Goal: Task Accomplishment & Management: Complete application form

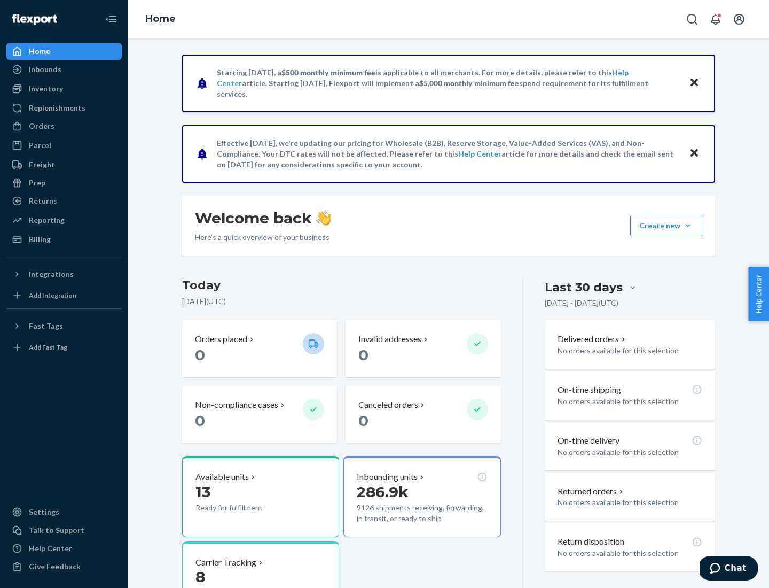
click at [688, 225] on button "Create new Create new inbound Create new order Create new product" at bounding box center [666, 225] width 72 height 21
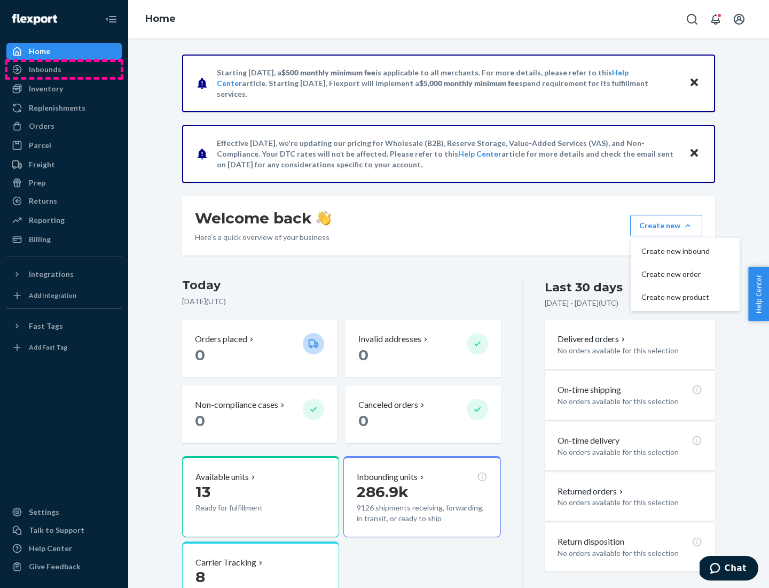
click at [64, 69] on div "Inbounds" at bounding box center [63, 69] width 113 height 15
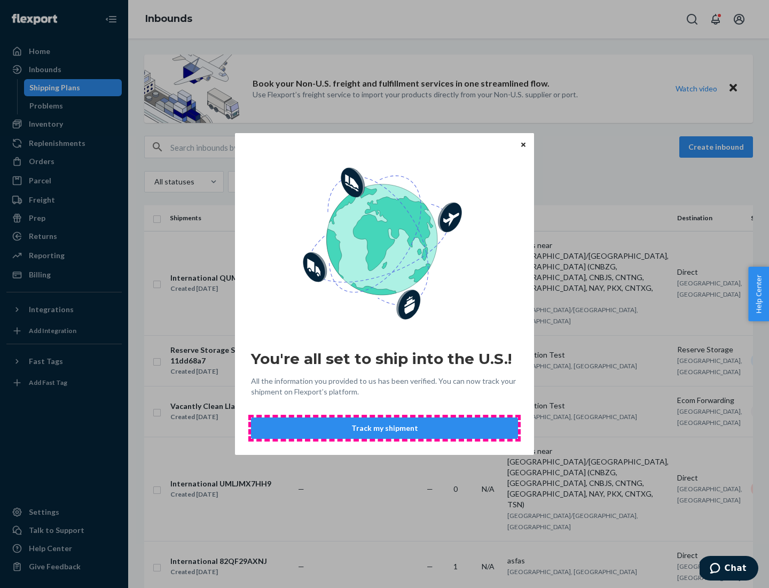
click at [385, 428] on button "Track my shipment" at bounding box center [384, 427] width 267 height 21
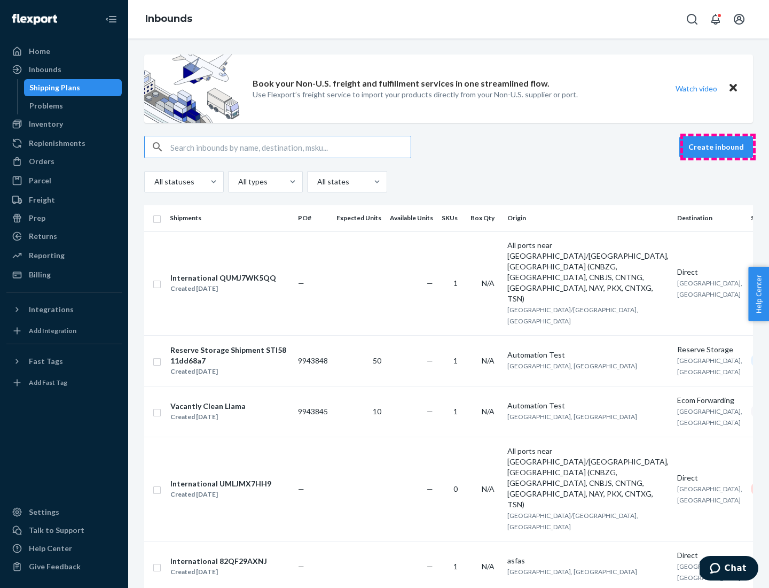
click at [718, 147] on button "Create inbound" at bounding box center [717, 146] width 74 height 21
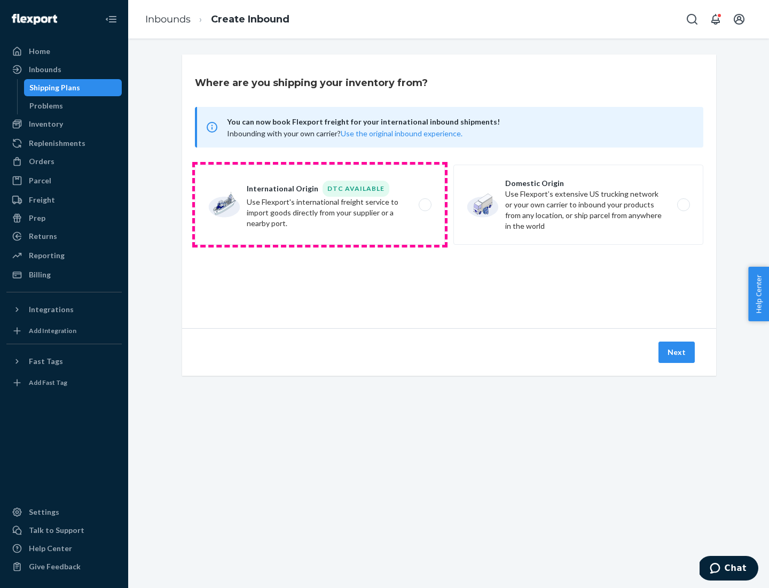
click at [320, 205] on label "International Origin DTC Available Use Flexport's international freight service…" at bounding box center [320, 205] width 250 height 80
click at [425, 205] on input "International Origin DTC Available Use Flexport's international freight service…" at bounding box center [428, 204] width 7 height 7
radio input "true"
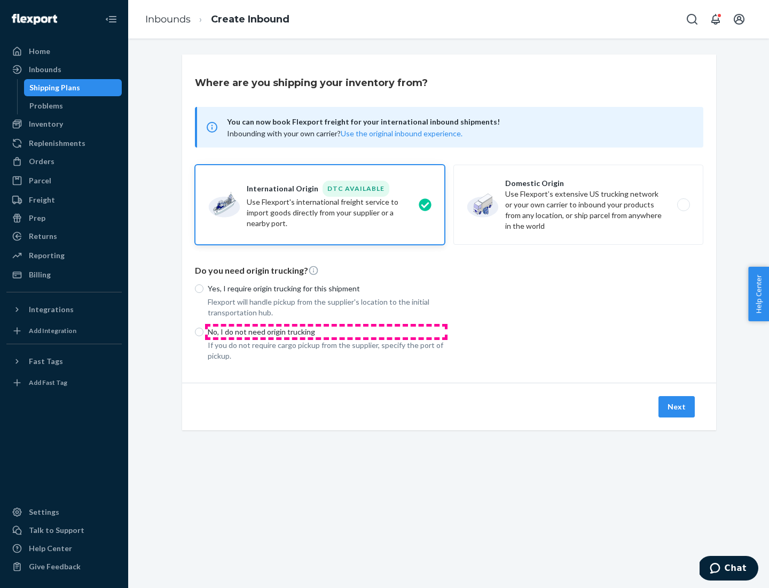
click at [326, 331] on p "No, I do not need origin trucking" at bounding box center [326, 331] width 237 height 11
click at [204, 331] on input "No, I do not need origin trucking" at bounding box center [199, 331] width 9 height 9
radio input "true"
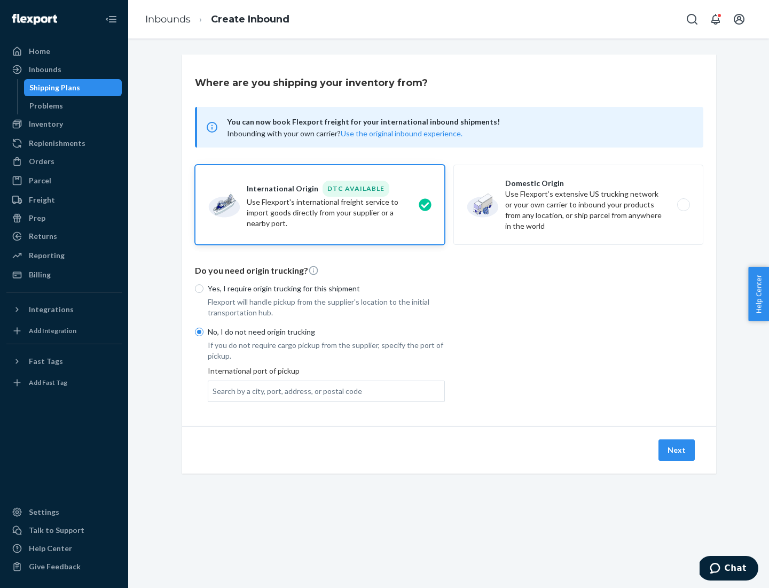
click at [285, 391] on div "Search by a city, port, address, or postal code" at bounding box center [288, 391] width 150 height 11
click at [214, 391] on input "Search by a city, port, address, or postal code" at bounding box center [213, 391] width 1 height 11
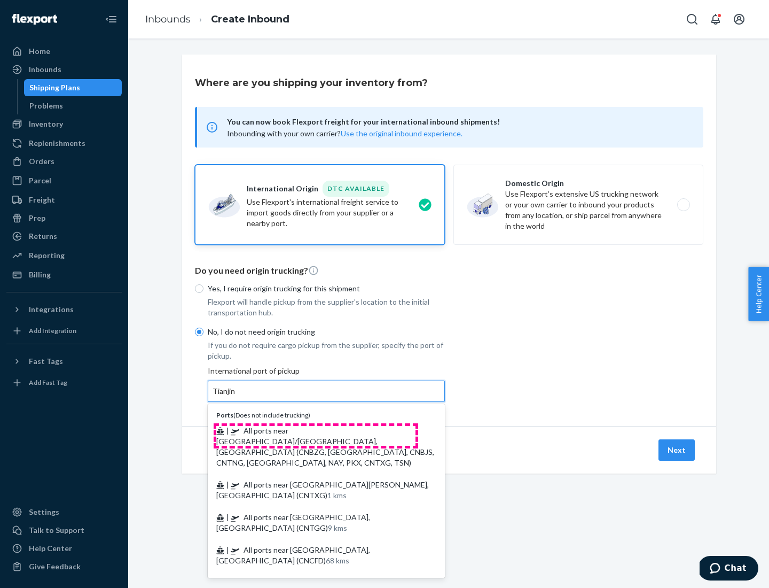
click at [316, 430] on span "| All ports near [GEOGRAPHIC_DATA]/[GEOGRAPHIC_DATA], [GEOGRAPHIC_DATA] (CNBZG,…" at bounding box center [325, 446] width 218 height 41
click at [236, 396] on input "Tianjin" at bounding box center [225, 391] width 24 height 11
type input "All ports near [GEOGRAPHIC_DATA]/[GEOGRAPHIC_DATA], [GEOGRAPHIC_DATA] (CNBZG, […"
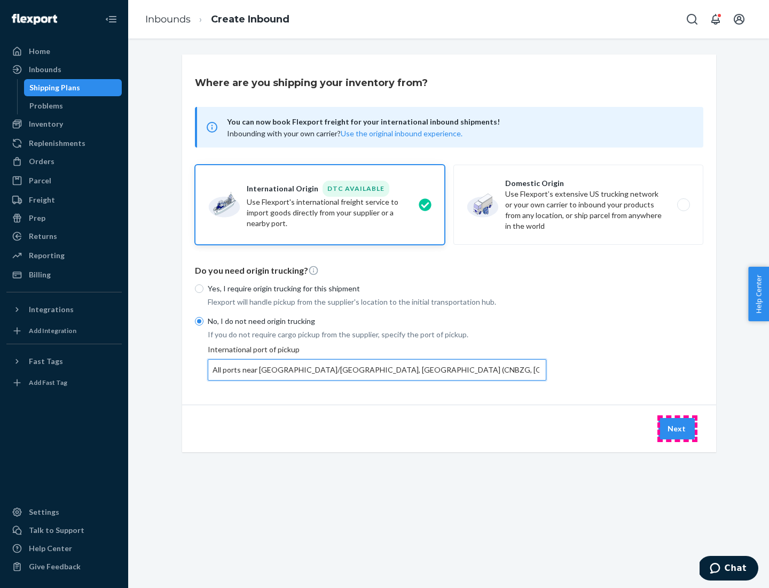
click at [677, 428] on button "Next" at bounding box center [677, 428] width 36 height 21
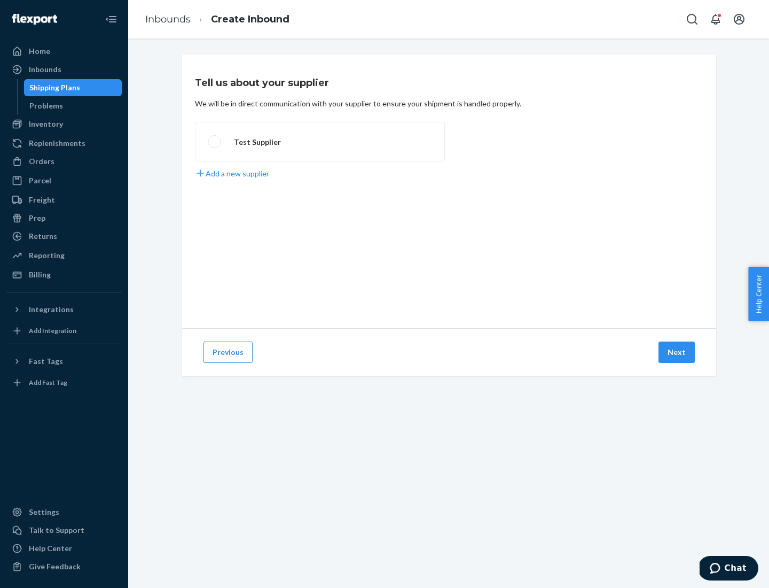
click at [320, 142] on label "Test Supplier" at bounding box center [320, 142] width 250 height 40
click at [215, 142] on input "Test Supplier" at bounding box center [211, 141] width 7 height 7
radio input "true"
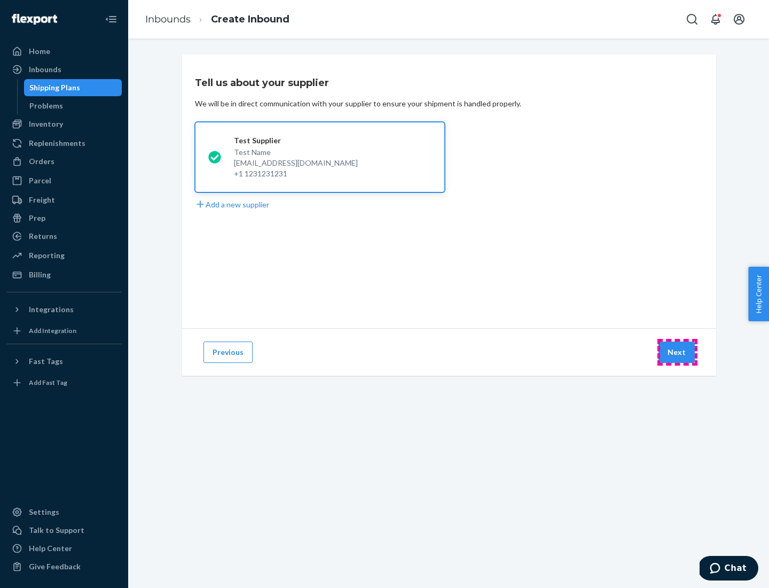
click at [677, 352] on button "Next" at bounding box center [677, 351] width 36 height 21
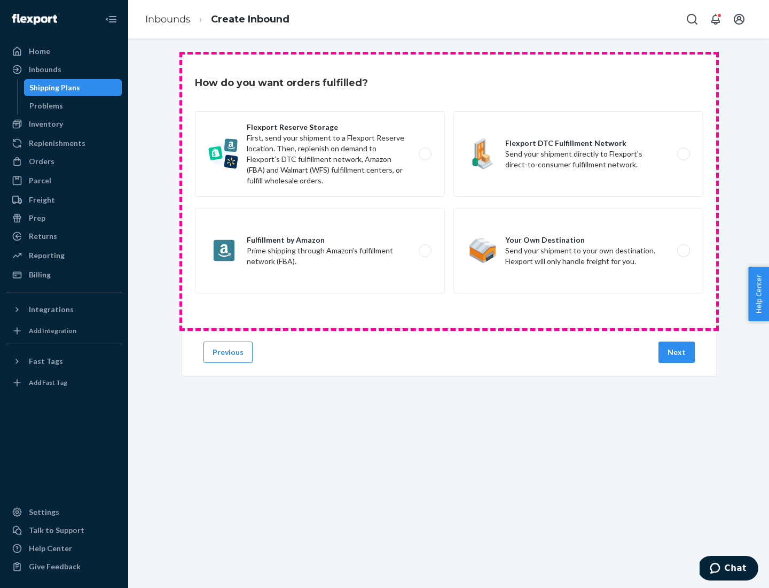
click at [449, 191] on div "Flexport Reserve Storage First, send your shipment to a Flexport Reserve locati…" at bounding box center [449, 203] width 509 height 185
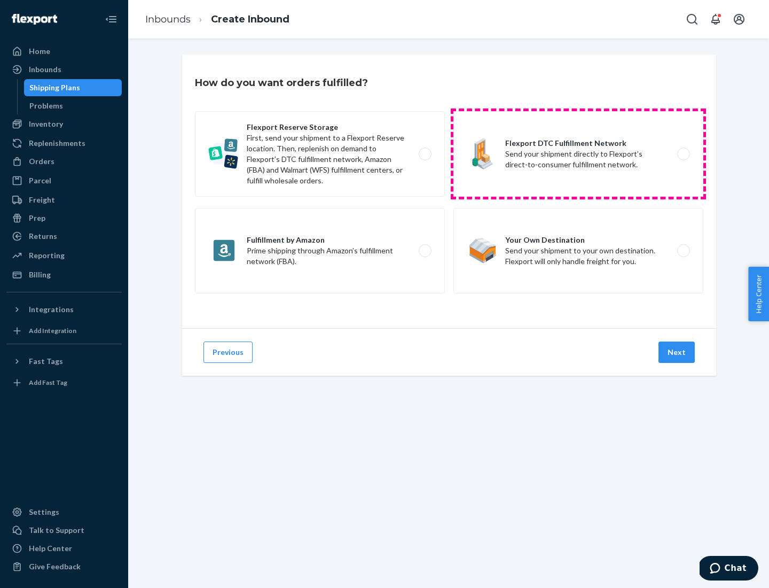
click at [579, 154] on label "Flexport DTC Fulfillment Network Send your shipment directly to Flexport’s dire…" at bounding box center [579, 153] width 250 height 85
click at [683, 154] on input "Flexport DTC Fulfillment Network Send your shipment directly to Flexport’s dire…" at bounding box center [686, 154] width 7 height 7
radio input "true"
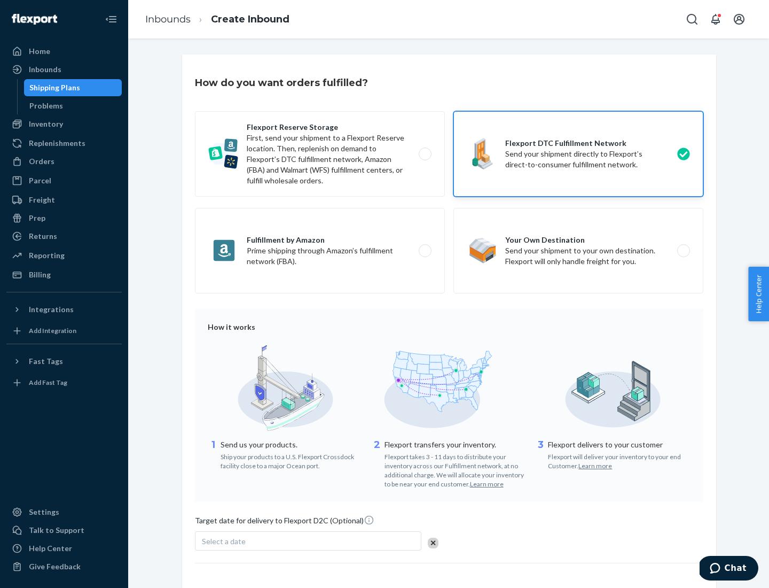
scroll to position [79, 0]
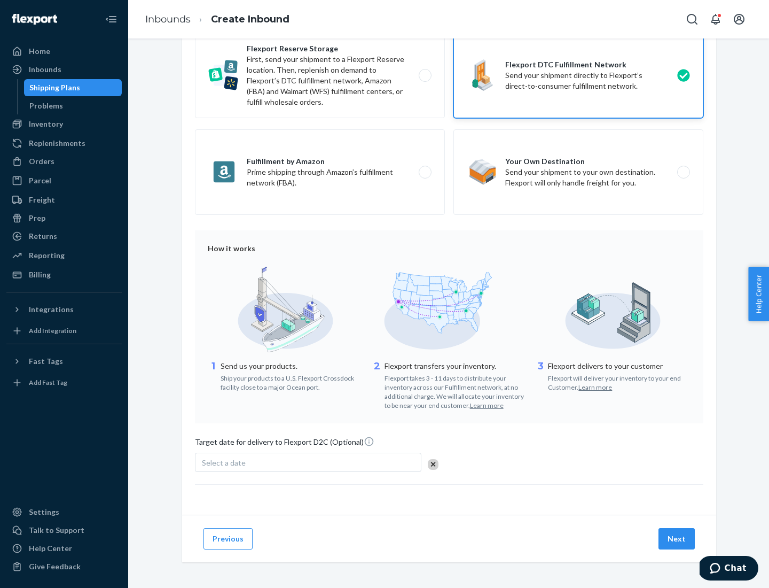
click at [677, 538] on button "Next" at bounding box center [677, 538] width 36 height 21
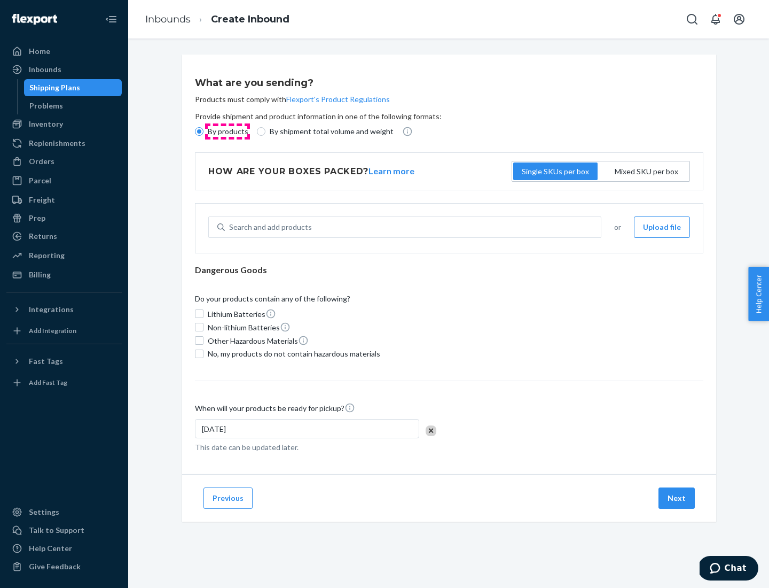
click at [227, 131] on p "By products" at bounding box center [228, 131] width 41 height 11
click at [204, 131] on input "By products" at bounding box center [199, 131] width 9 height 9
click at [269, 227] on div "Search and add products" at bounding box center [270, 227] width 83 height 11
click at [230, 227] on input "Search and add products" at bounding box center [229, 227] width 1 height 11
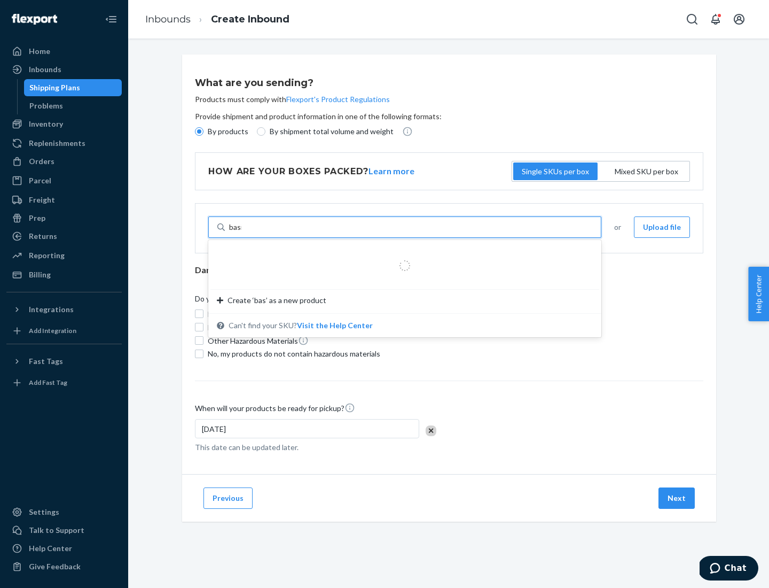
type input "basic"
click at [401, 253] on div "Basic Test Product 1" at bounding box center [401, 252] width 368 height 11
click at [247, 232] on input "basic" at bounding box center [238, 227] width 18 height 11
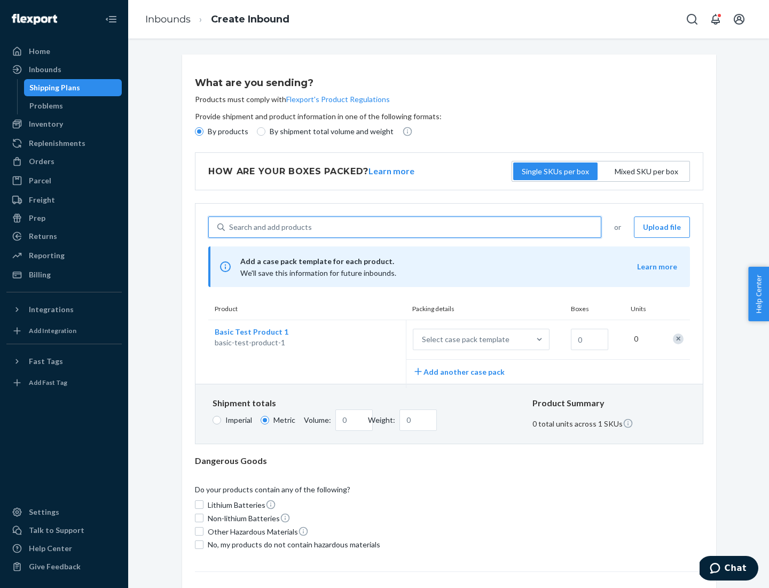
scroll to position [26, 0]
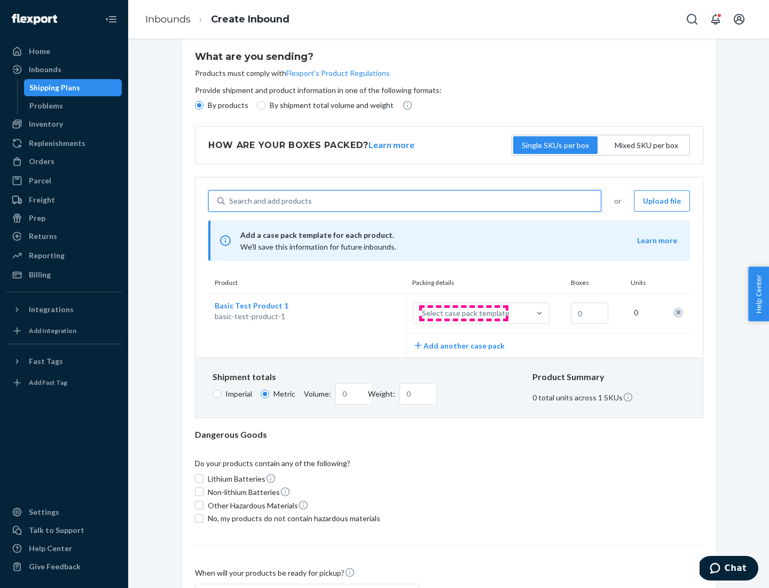
click at [464, 313] on div "Select case pack template" at bounding box center [466, 313] width 88 height 11
click at [369, 313] on input "Select case pack template" at bounding box center [369, 313] width 0 height 0
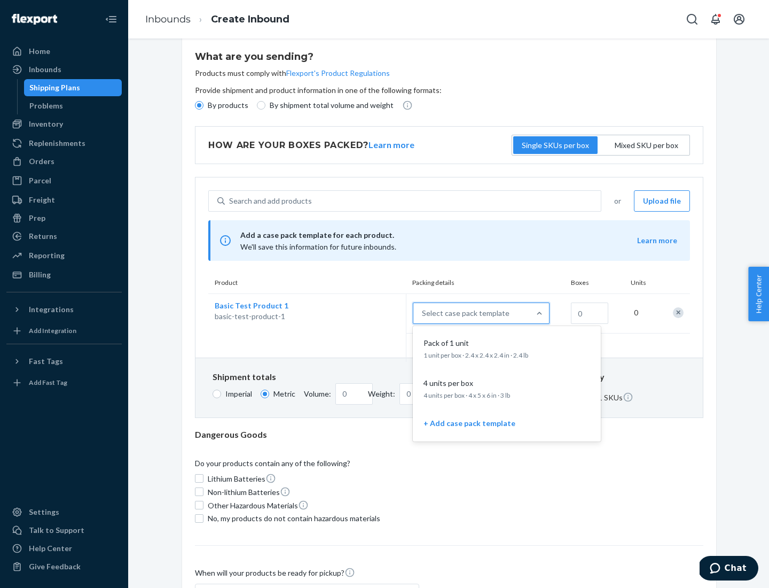
scroll to position [61, 0]
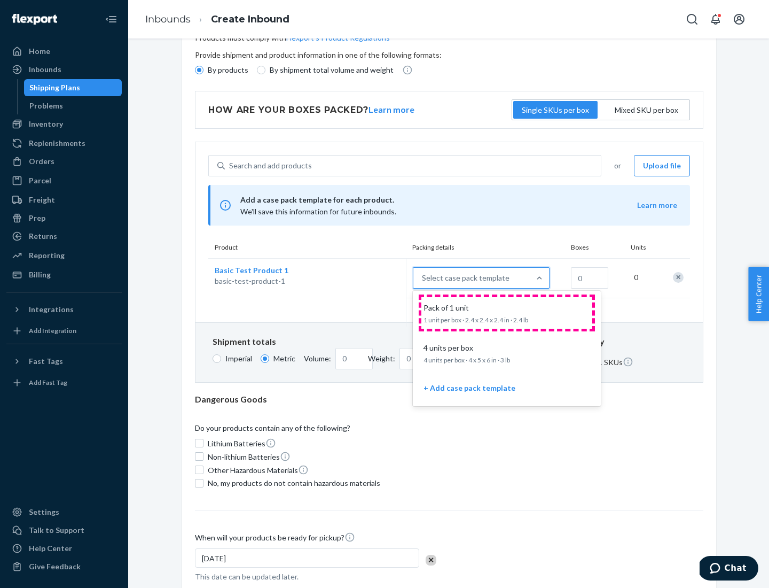
click at [507, 313] on div "Pack of 1 unit" at bounding box center [504, 307] width 171 height 11
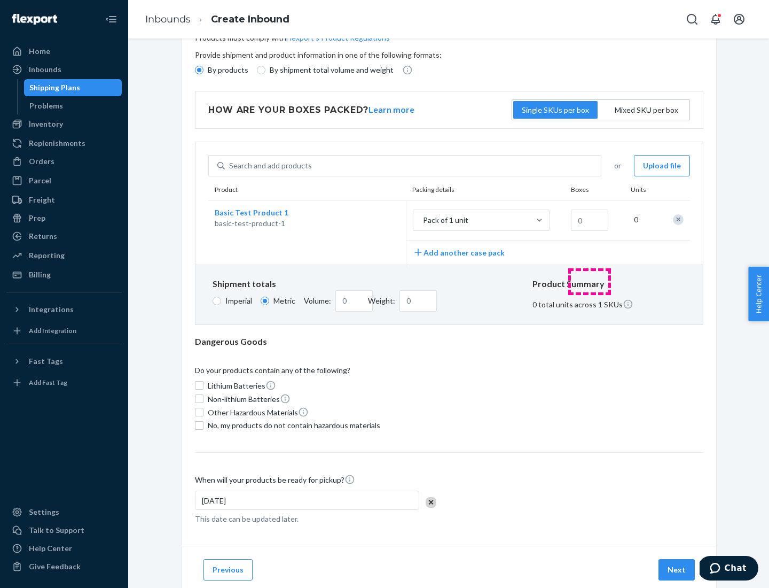
scroll to position [0, 0]
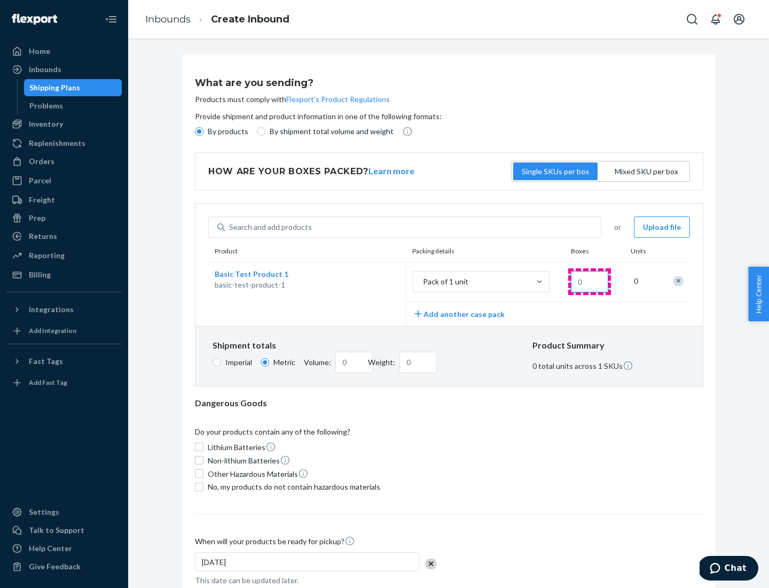
type input "1.09"
type input "1"
type input "10.89"
type input "10"
type input "0.02"
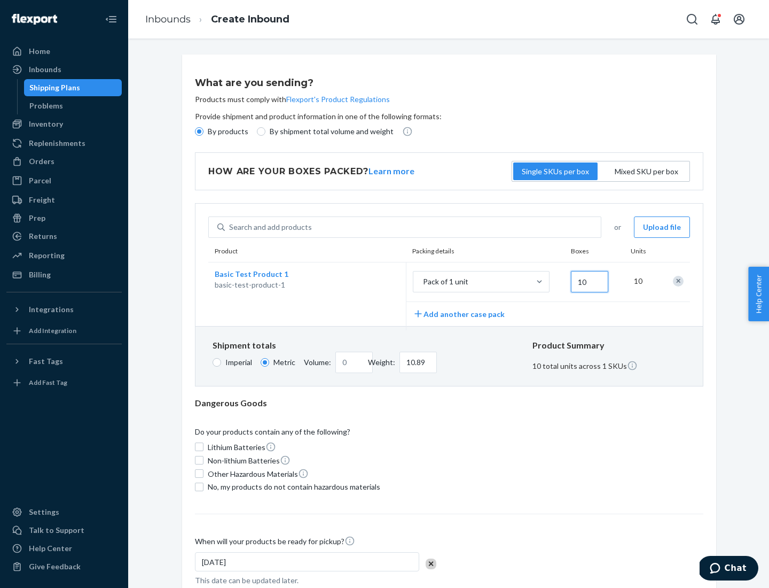
type input "108.86"
type input "100"
type input "0.23"
type input "1088.62"
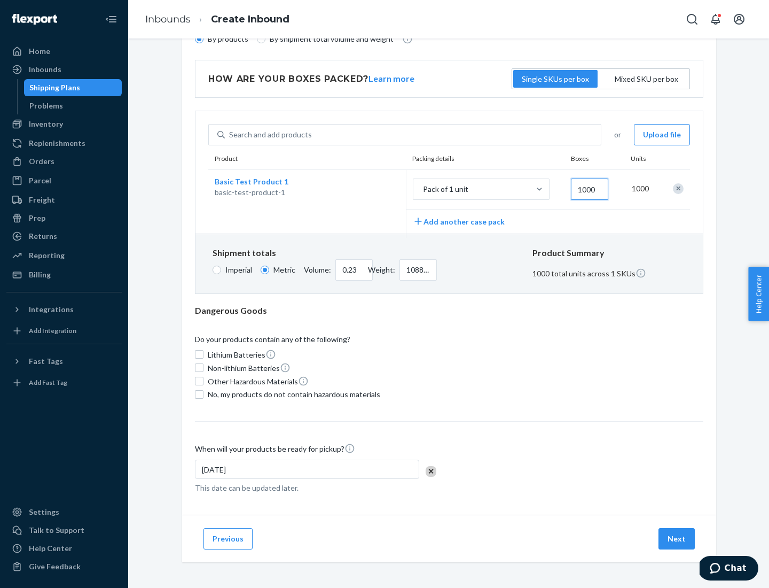
type input "1000"
click at [292, 394] on span "No, my products do not contain hazardous materials" at bounding box center [294, 394] width 173 height 11
click at [204, 394] on input "No, my products do not contain hazardous materials" at bounding box center [199, 394] width 9 height 9
checkbox input "true"
click at [677, 538] on button "Next" at bounding box center [677, 538] width 36 height 21
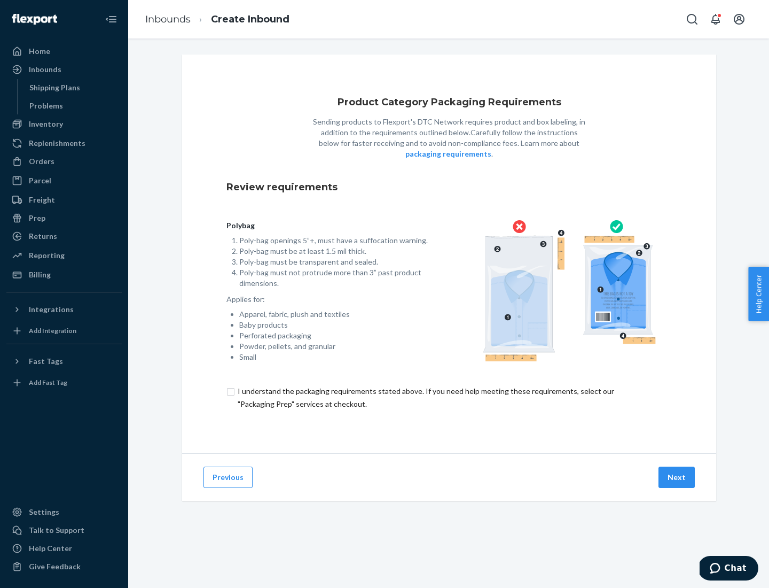
click at [449, 397] on input "checkbox" at bounding box center [450, 398] width 446 height 26
checkbox input "true"
click at [677, 477] on button "Next" at bounding box center [677, 476] width 36 height 21
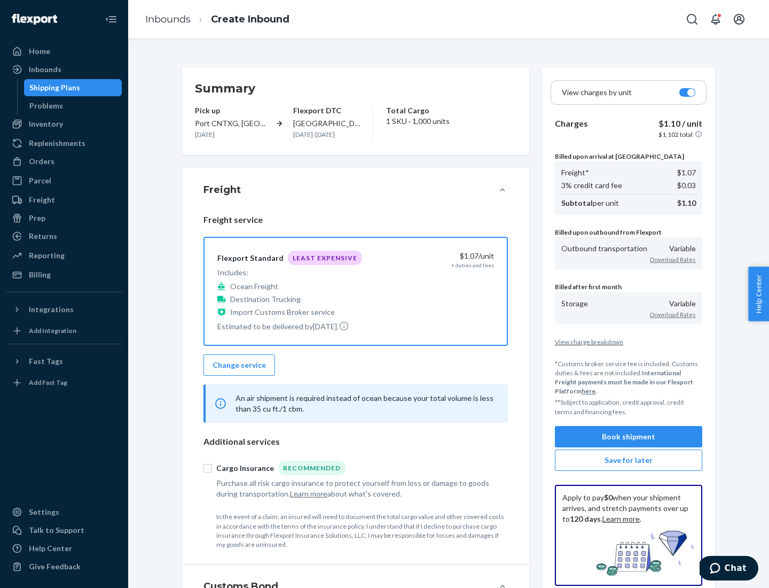
scroll to position [123, 0]
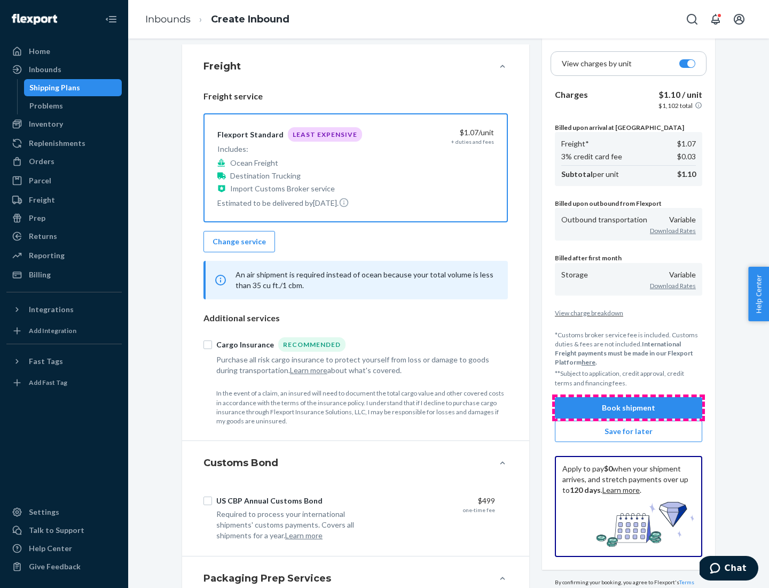
click at [629, 407] on button "Book shipment" at bounding box center [628, 407] width 147 height 21
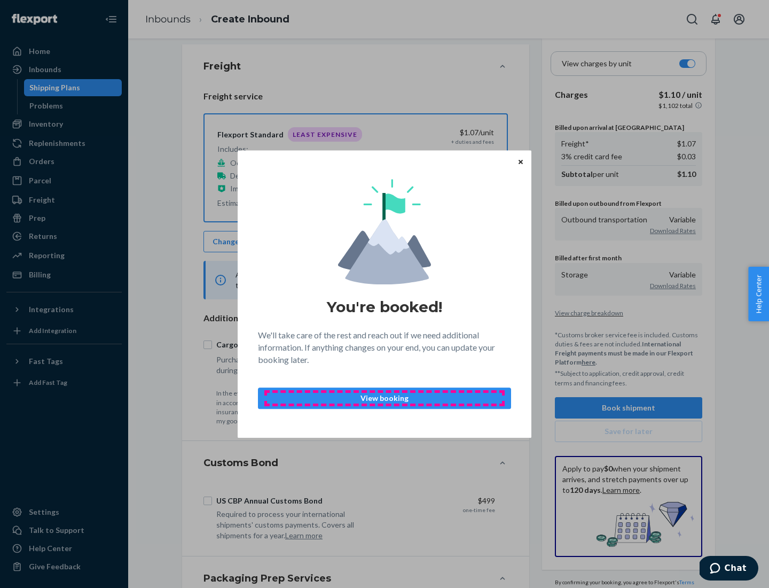
click at [385, 397] on p "View booking" at bounding box center [384, 398] width 235 height 11
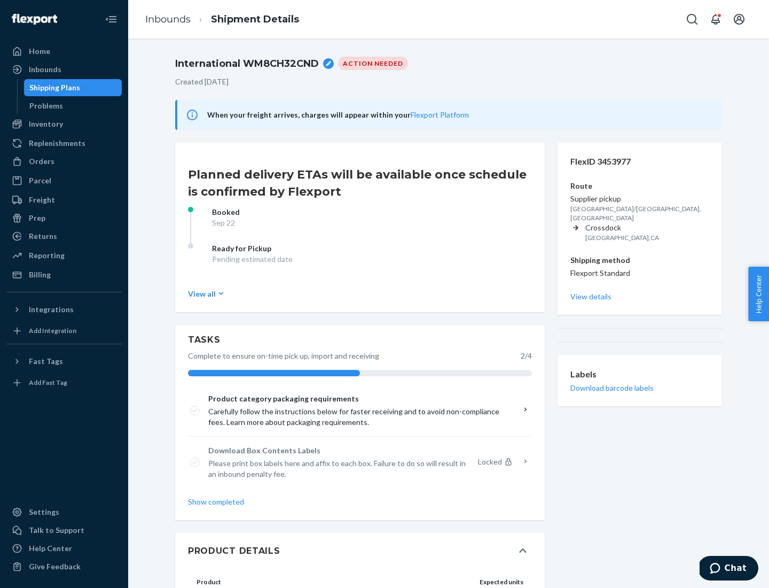
scroll to position [81, 0]
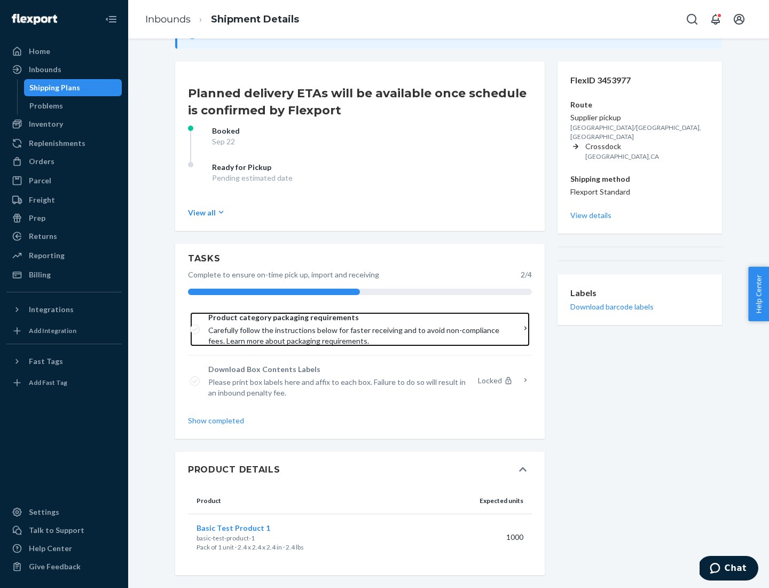
click at [356, 317] on span "Product category packaging requirements" at bounding box center [356, 317] width 296 height 11
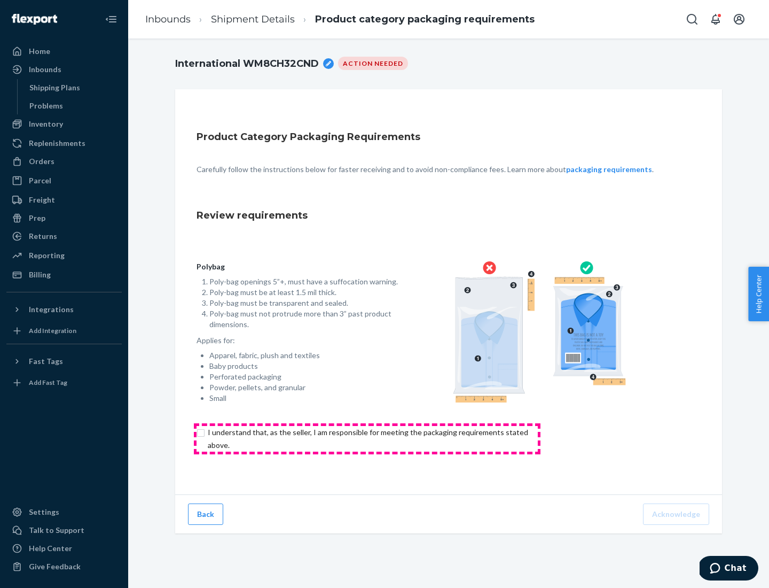
click at [367, 438] on input "checkbox" at bounding box center [374, 439] width 355 height 26
checkbox input "true"
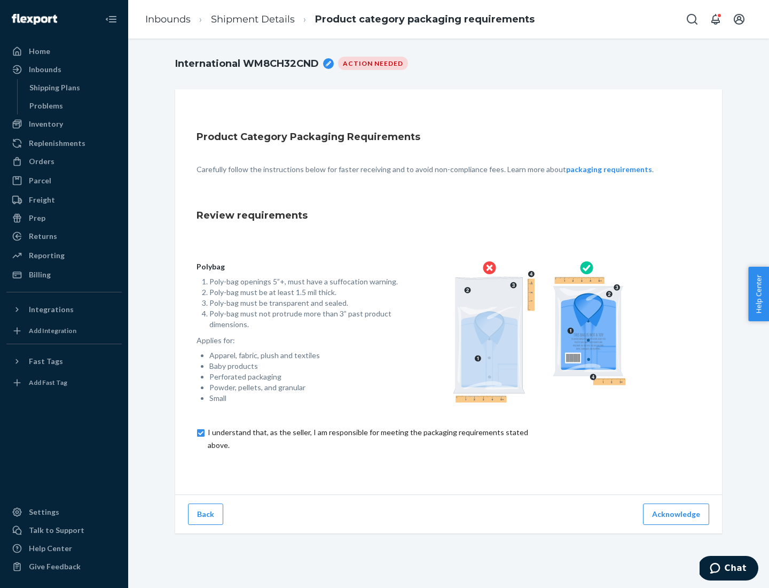
click at [677, 513] on button "Acknowledge" at bounding box center [676, 513] width 66 height 21
